Goal: Transaction & Acquisition: Download file/media

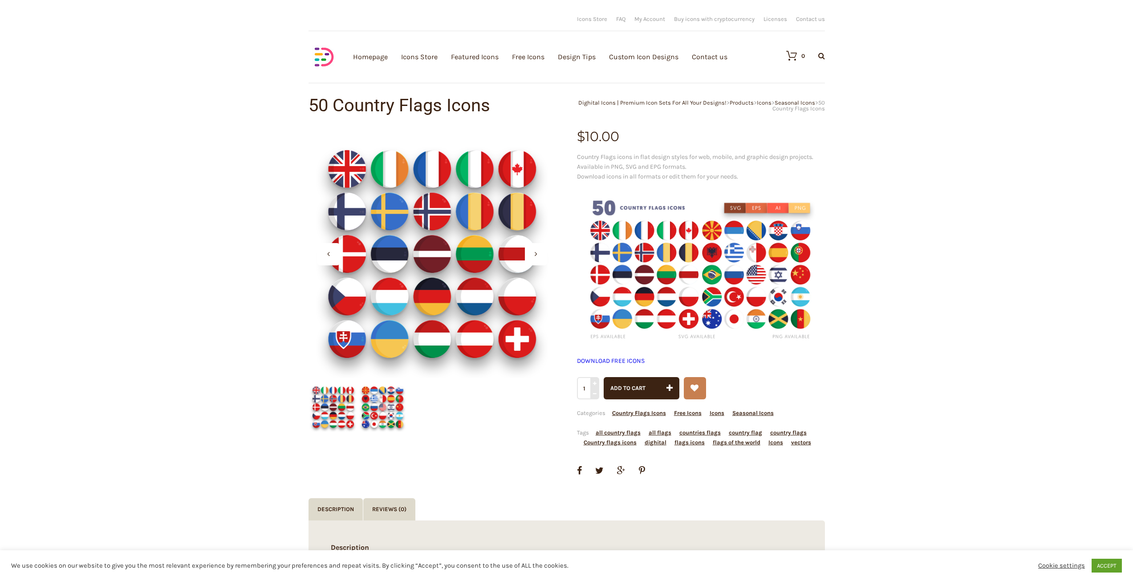
click at [374, 405] on img at bounding box center [382, 406] width 49 height 49
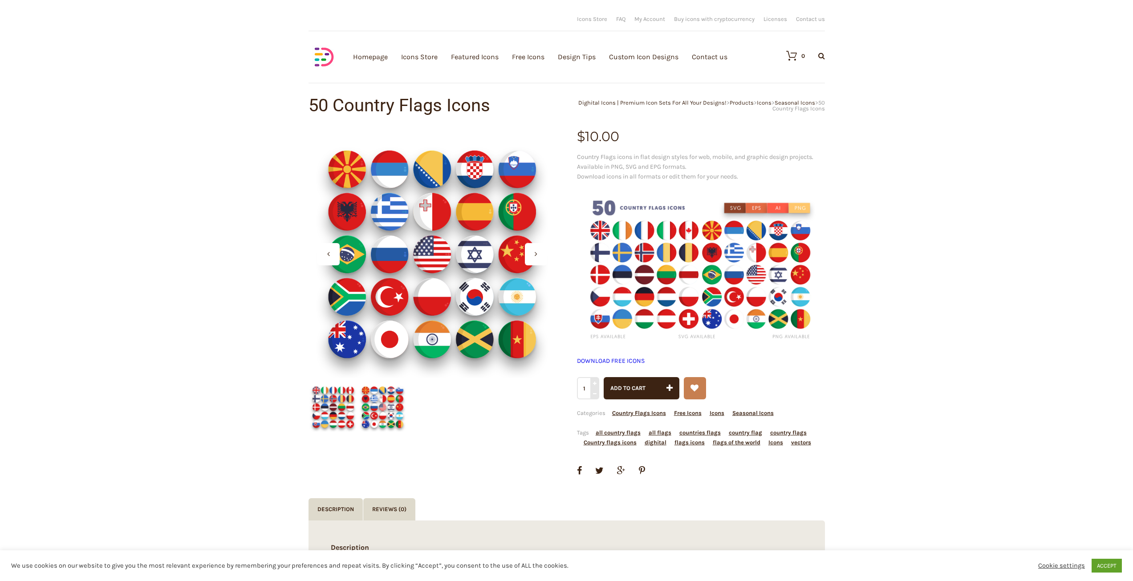
click at [346, 407] on img at bounding box center [333, 406] width 49 height 49
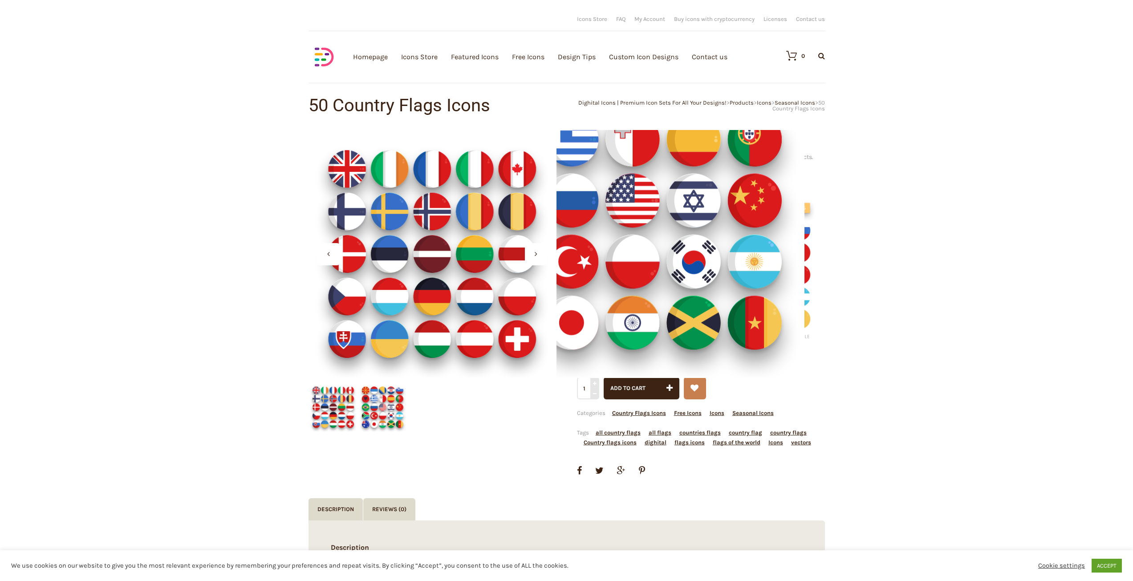
click at [723, 291] on div at bounding box center [681, 254] width 248 height 248
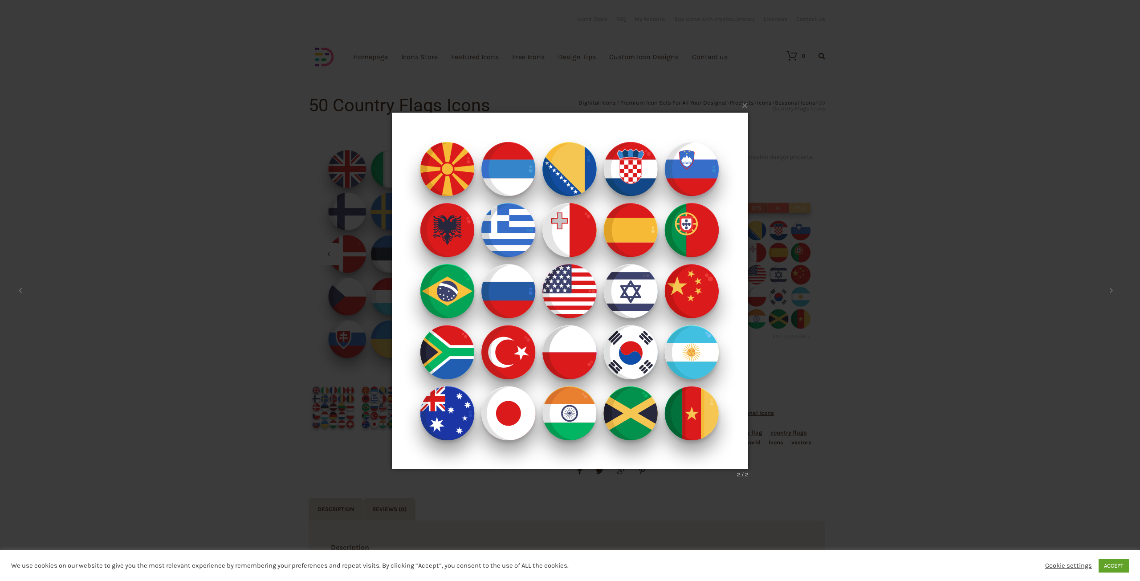
click at [834, 293] on div "× 2 / 2 Loading..." at bounding box center [570, 290] width 1140 height 581
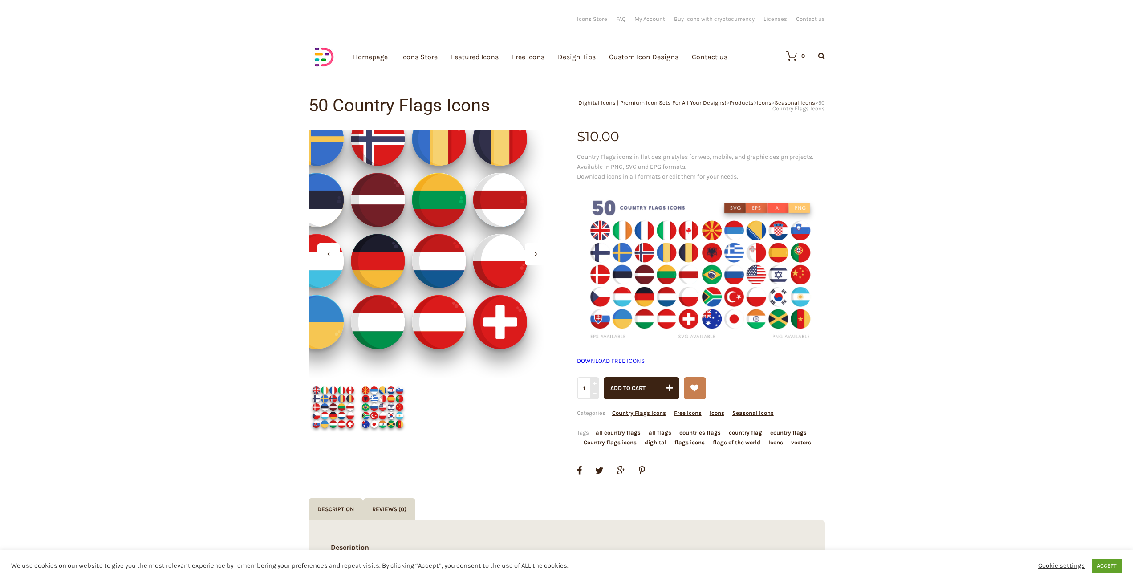
click at [477, 297] on div at bounding box center [433, 254] width 248 height 248
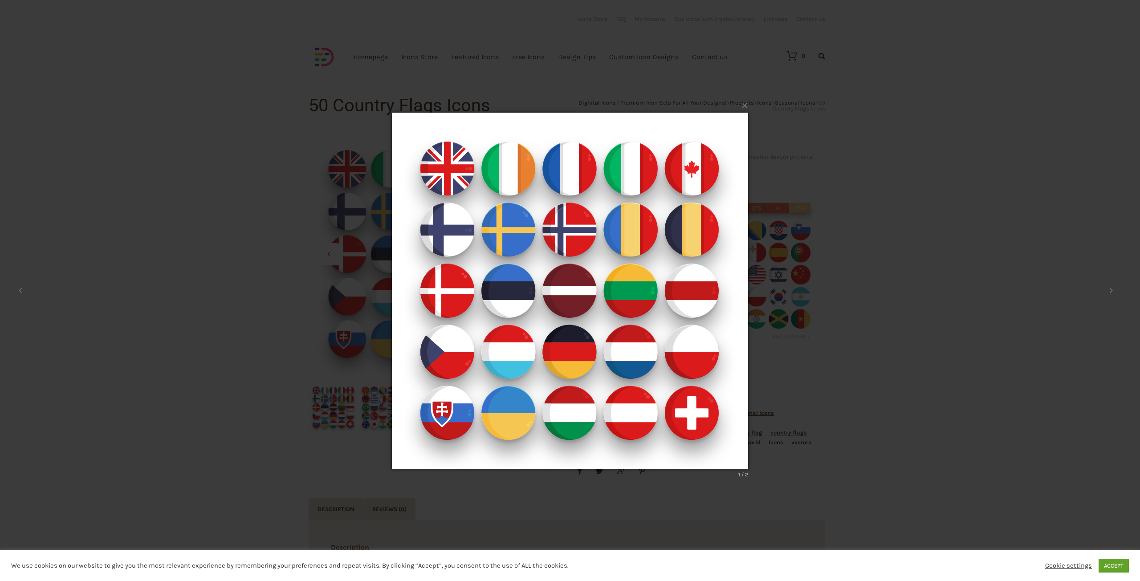
click at [642, 31] on div "× 1 / 2 Loading..." at bounding box center [570, 290] width 1140 height 581
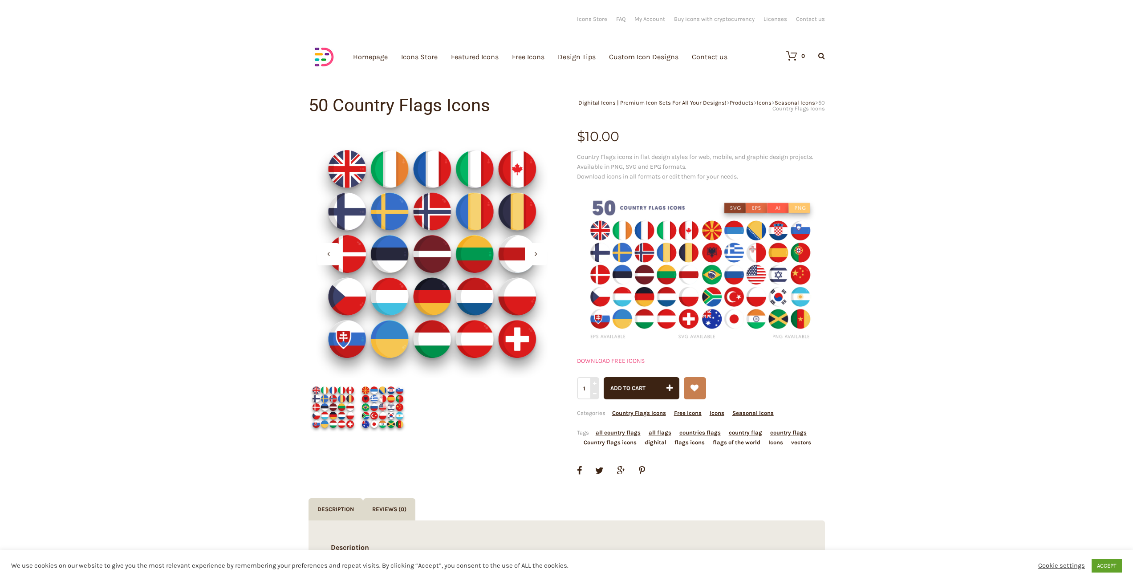
click at [621, 360] on link "DOWNLOAD FREE ICONS" at bounding box center [611, 361] width 68 height 8
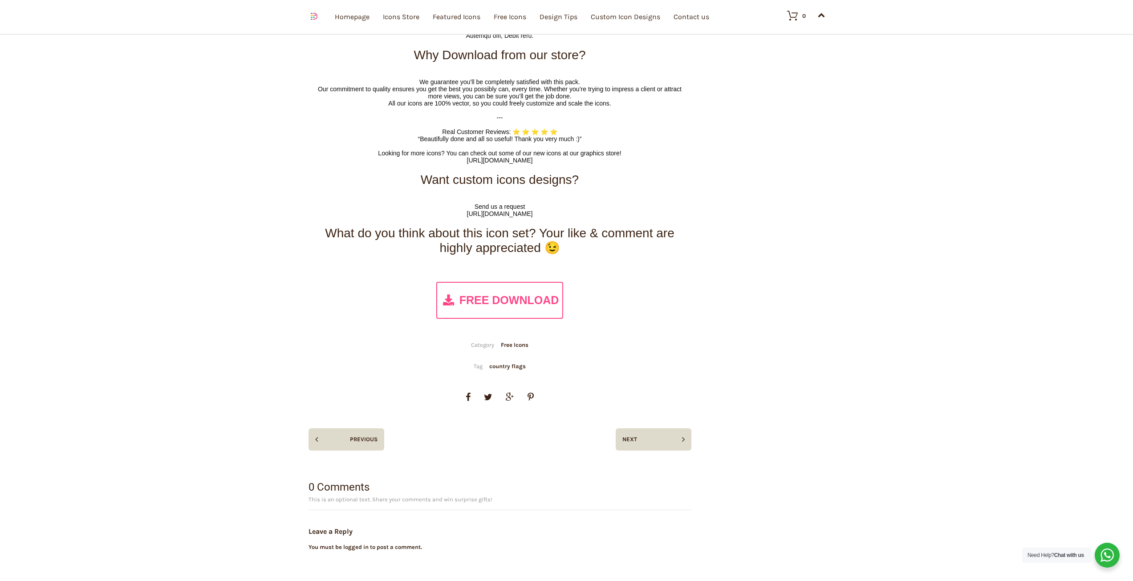
scroll to position [5165, 0]
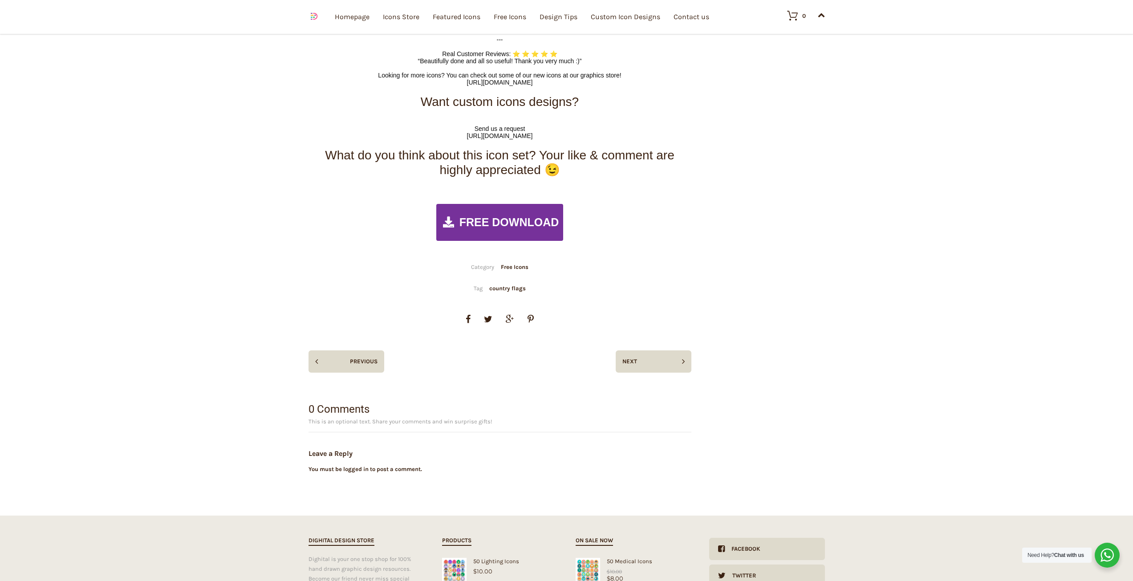
click at [540, 209] on div "FREE DOWNLOAD" at bounding box center [499, 222] width 127 height 37
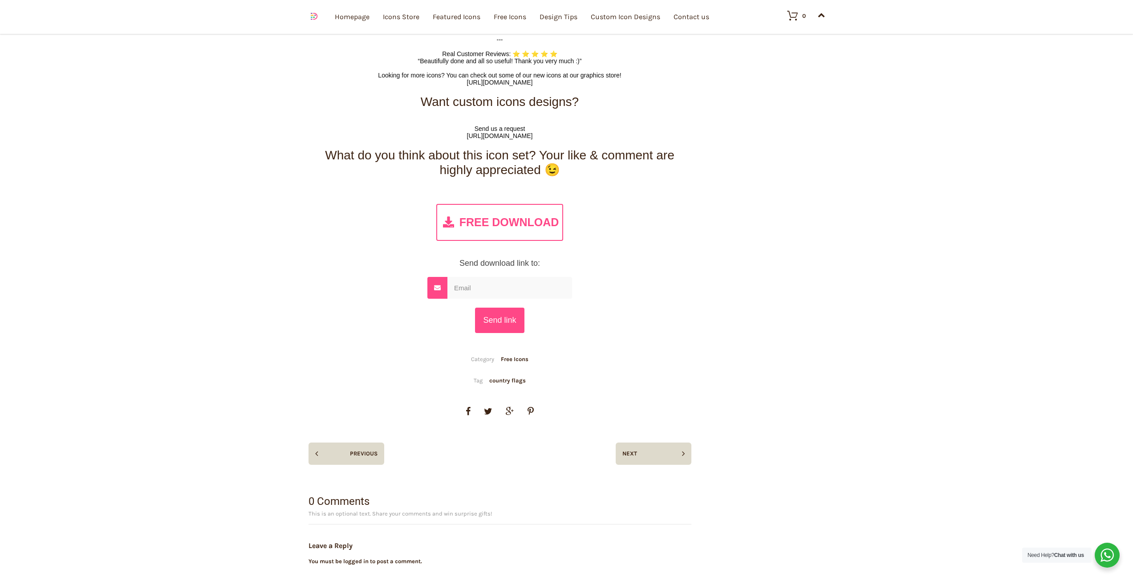
click at [513, 279] on input "email" at bounding box center [509, 288] width 125 height 22
click at [476, 281] on input "email" at bounding box center [509, 288] width 125 height 22
paste input "gotoga7586@certve.com"
type input "gotoga7586@certve.com"
click at [492, 308] on input "Send link" at bounding box center [499, 320] width 49 height 25
